Goal: Information Seeking & Learning: Learn about a topic

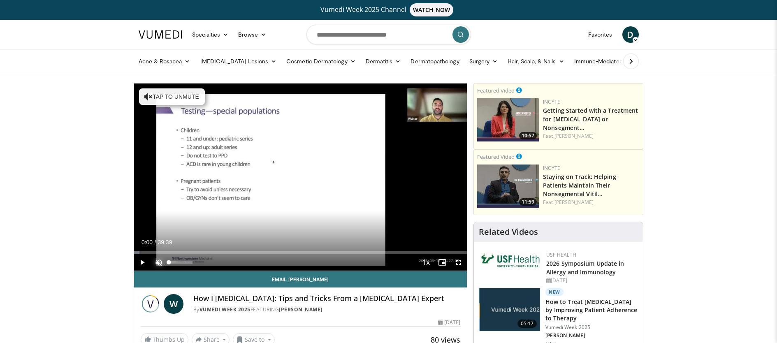
click at [158, 266] on span "Video Player" at bounding box center [158, 262] width 16 height 16
click at [142, 262] on span "Video Player" at bounding box center [142, 262] width 16 height 16
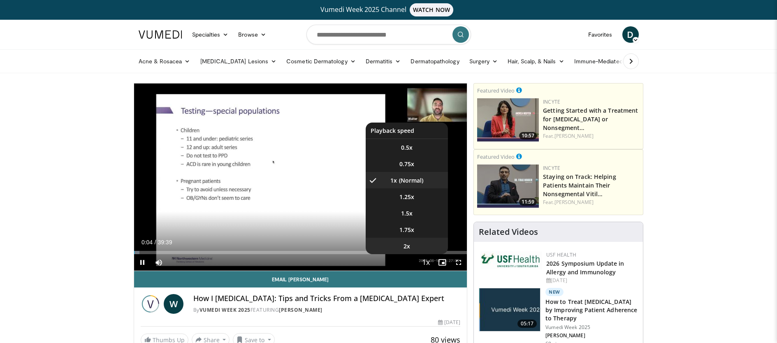
click at [419, 251] on li "2x" at bounding box center [406, 246] width 82 height 16
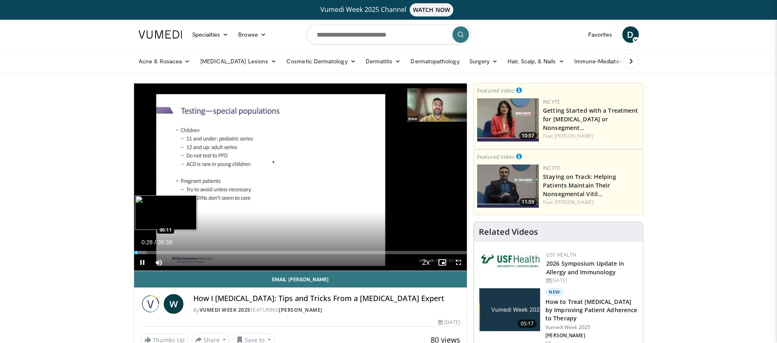
click at [136, 252] on div "Progress Bar" at bounding box center [136, 252] width 1 height 3
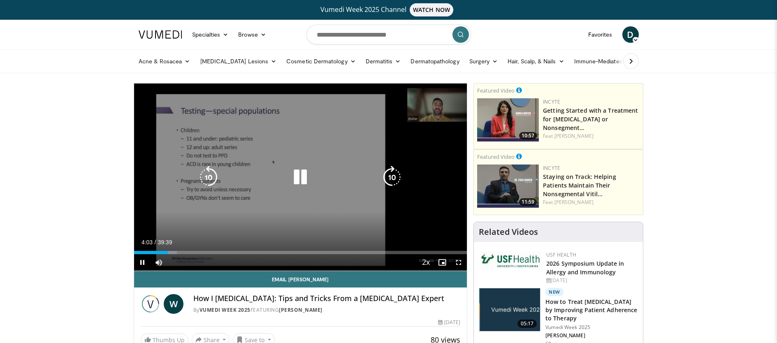
click at [298, 178] on icon "Video Player" at bounding box center [300, 177] width 23 height 23
click at [293, 178] on icon "Video Player" at bounding box center [300, 177] width 23 height 23
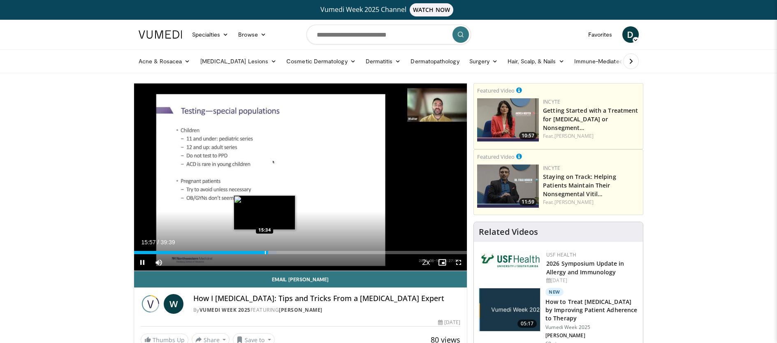
click at [263, 252] on div "Loaded : 42.86% 15:58 15:34" at bounding box center [300, 252] width 333 height 3
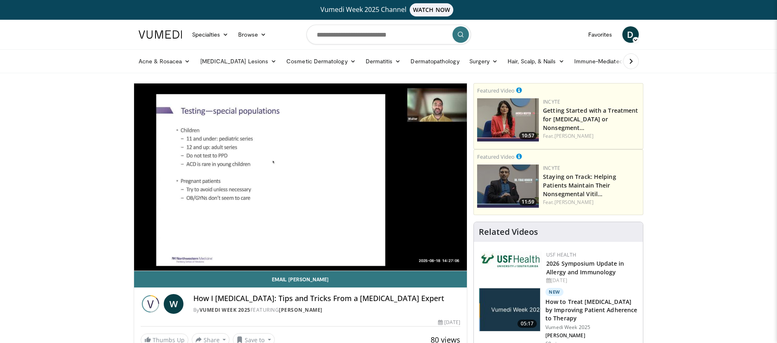
click at [300, 252] on div "10 seconds Tap to unmute" at bounding box center [300, 176] width 333 height 187
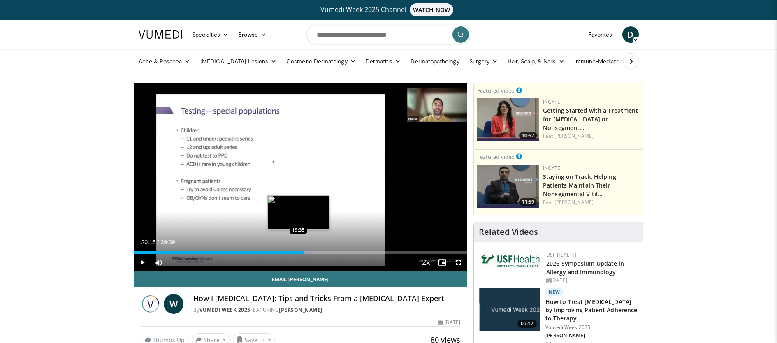
click at [298, 252] on div "Progress Bar" at bounding box center [298, 252] width 1 height 3
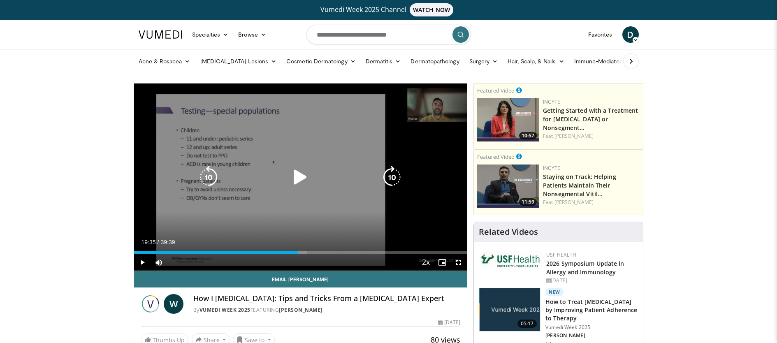
click at [297, 185] on icon "Video Player" at bounding box center [300, 177] width 23 height 23
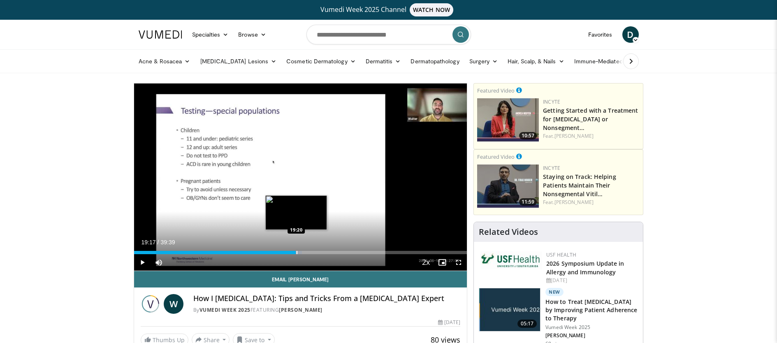
click at [296, 253] on div "Progress Bar" at bounding box center [296, 252] width 1 height 3
click at [313, 252] on div "Progress Bar" at bounding box center [313, 252] width 1 height 3
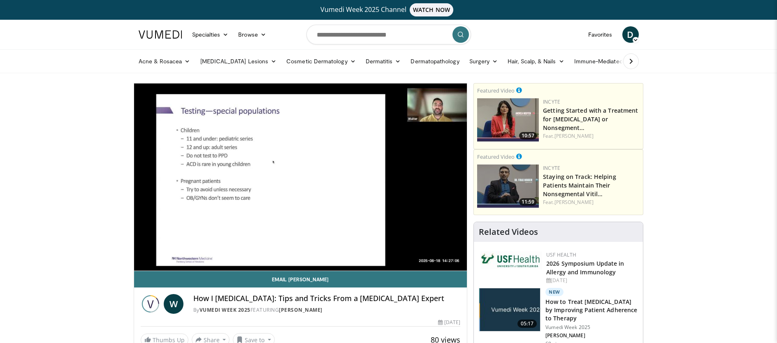
click at [312, 252] on video-js "**********" at bounding box center [300, 176] width 333 height 187
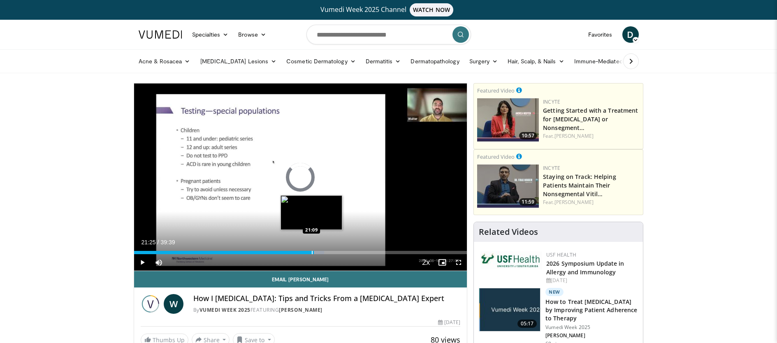
click at [312, 252] on div "Progress Bar" at bounding box center [312, 252] width 1 height 3
click at [309, 252] on div "Progress Bar" at bounding box center [309, 252] width 1 height 3
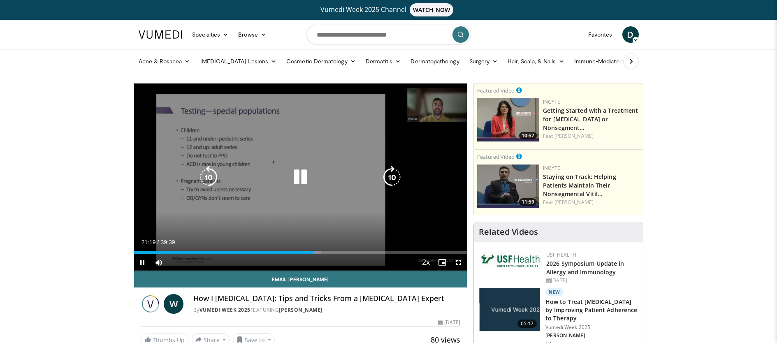
click at [303, 180] on icon "Video Player" at bounding box center [300, 177] width 23 height 23
click at [295, 176] on icon "Video Player" at bounding box center [300, 177] width 23 height 23
